Goal: Navigation & Orientation: Find specific page/section

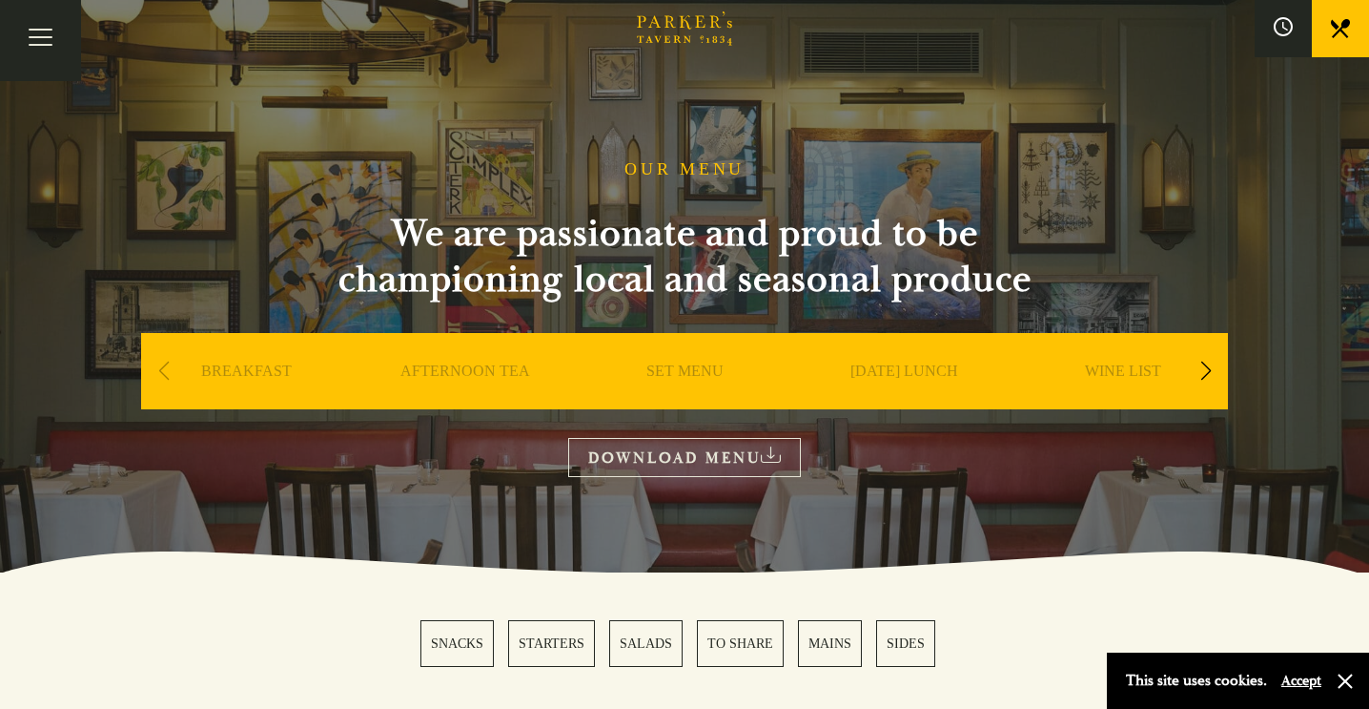
click at [1203, 375] on div "Next slide" at bounding box center [1206, 371] width 26 height 42
click at [1110, 375] on link "A LA CARTE" at bounding box center [1123, 399] width 89 height 76
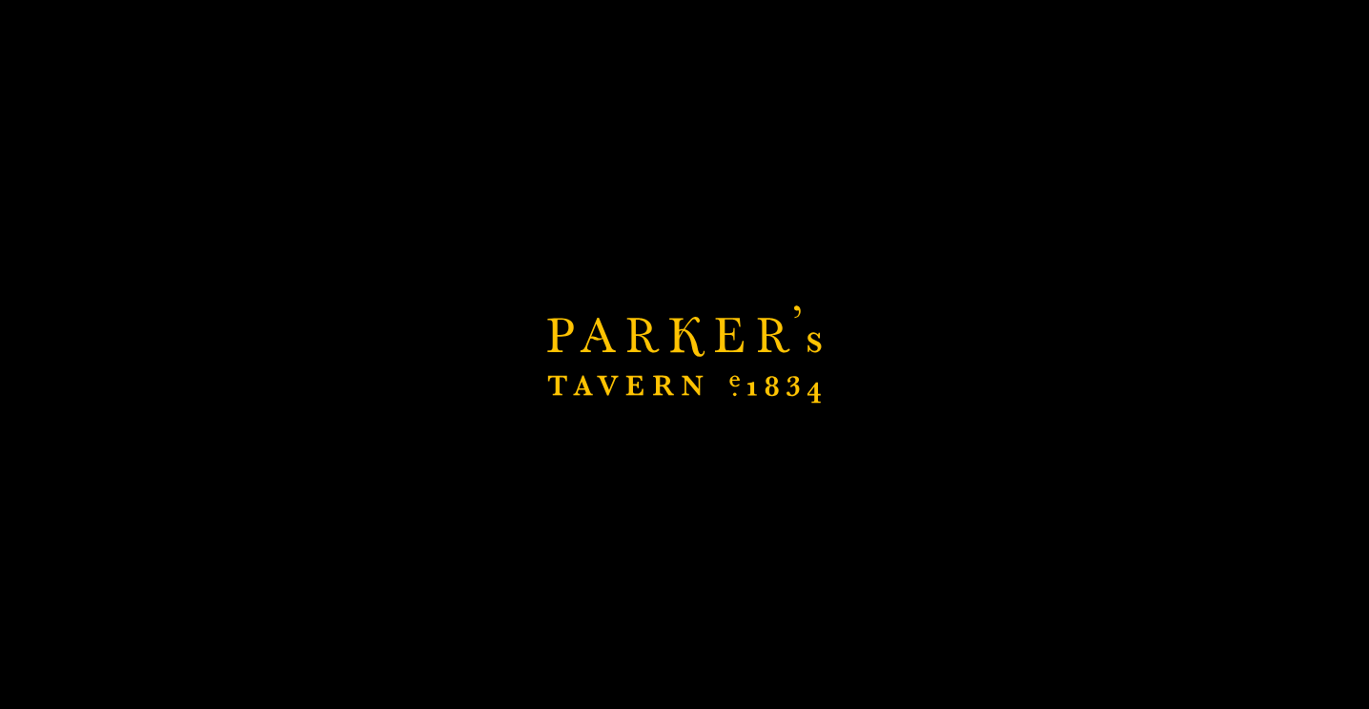
scroll to position [69, 0]
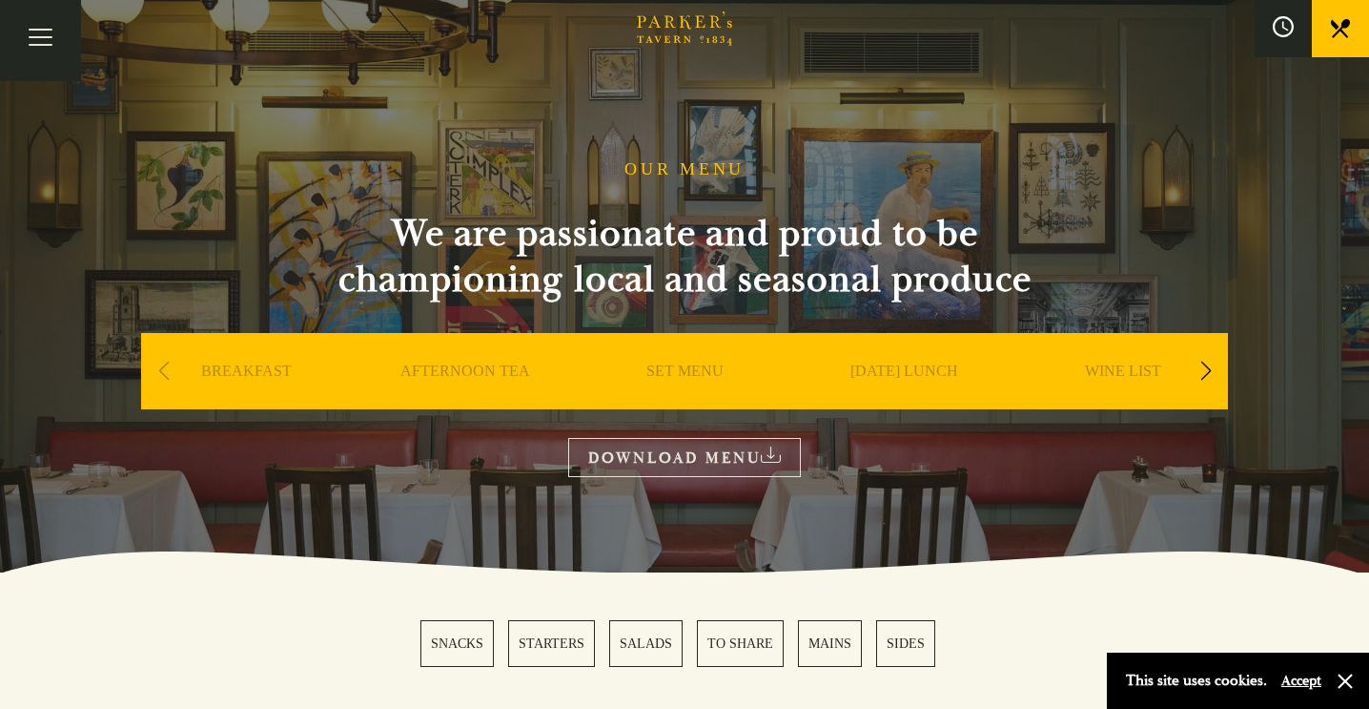
click at [1267, 51] on button at bounding box center [1283, 28] width 57 height 57
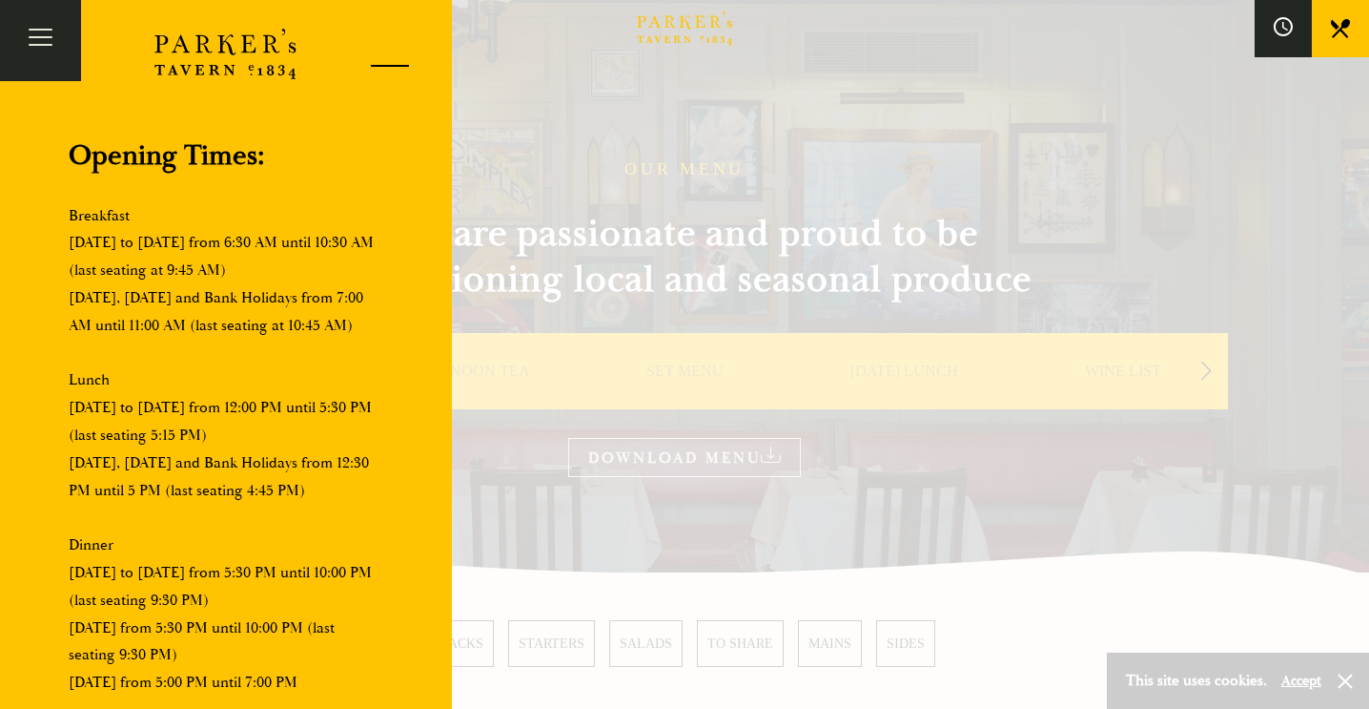
click at [397, 61] on div at bounding box center [382, 69] width 81 height 81
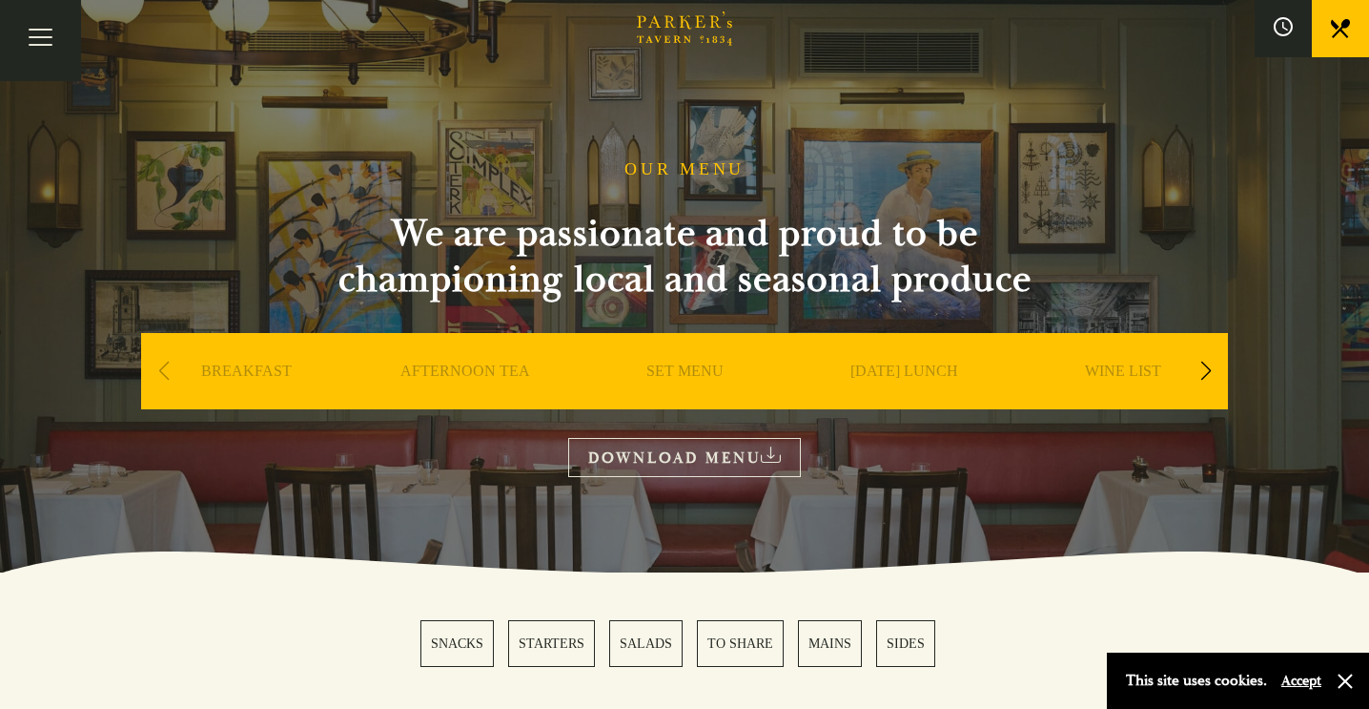
click at [165, 368] on div "Previous slide" at bounding box center [164, 371] width 26 height 42
click at [1208, 364] on div "Next slide" at bounding box center [1206, 371] width 26 height 42
click at [1333, 39] on link at bounding box center [1340, 28] width 57 height 57
